Goal: Obtain resource: Obtain resource

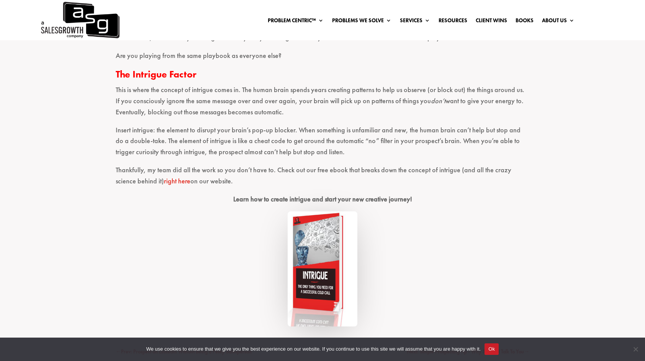
scroll to position [546, 0]
click at [320, 268] on img at bounding box center [323, 267] width 70 height 115
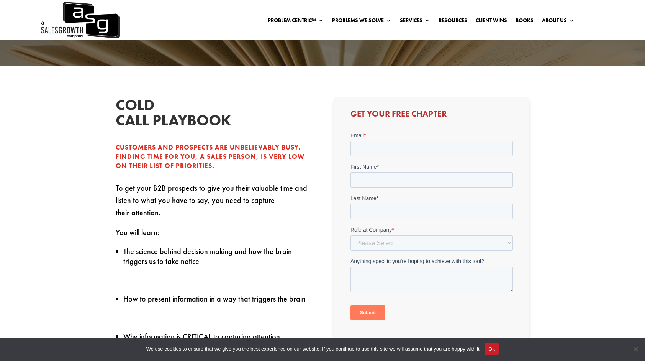
scroll to position [161, 0]
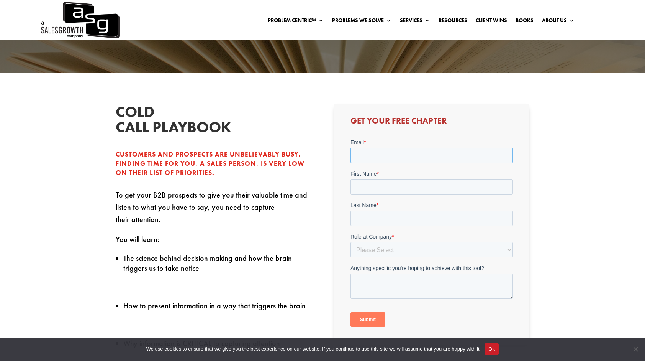
click at [393, 156] on input "Email *" at bounding box center [431, 154] width 162 height 15
click at [500, 133] on div "Get Your Free Chapter" at bounding box center [431, 224] width 195 height 241
